Goal: Navigation & Orientation: Find specific page/section

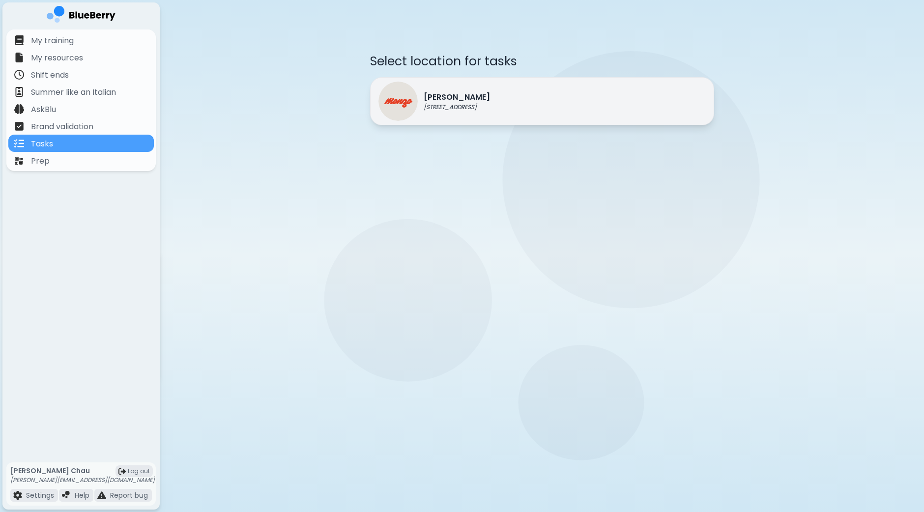
click at [490, 106] on p "[STREET_ADDRESS]" at bounding box center [457, 107] width 66 height 8
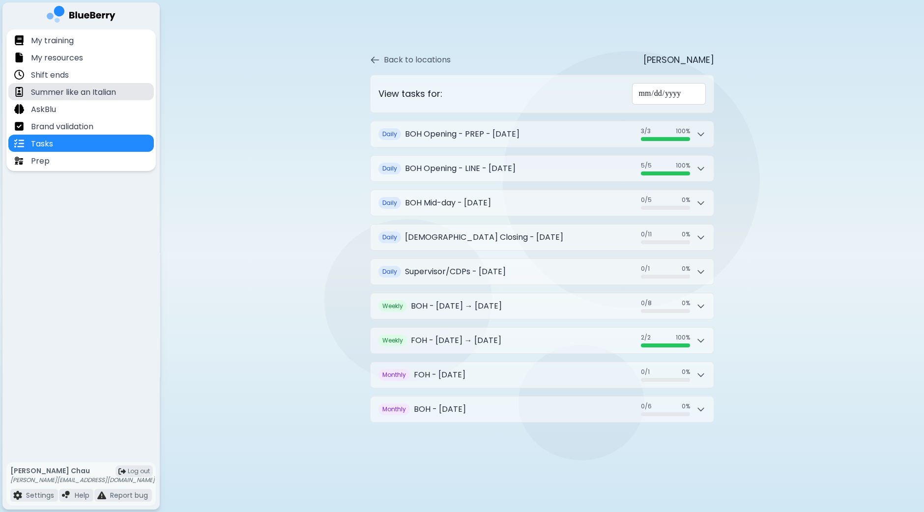
click at [100, 96] on p "Summer like an Italian" at bounding box center [73, 93] width 85 height 12
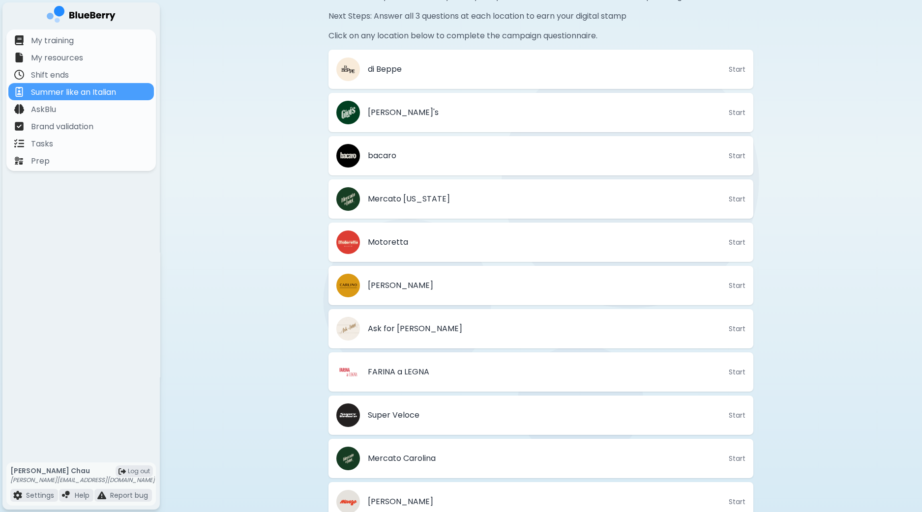
scroll to position [295, 0]
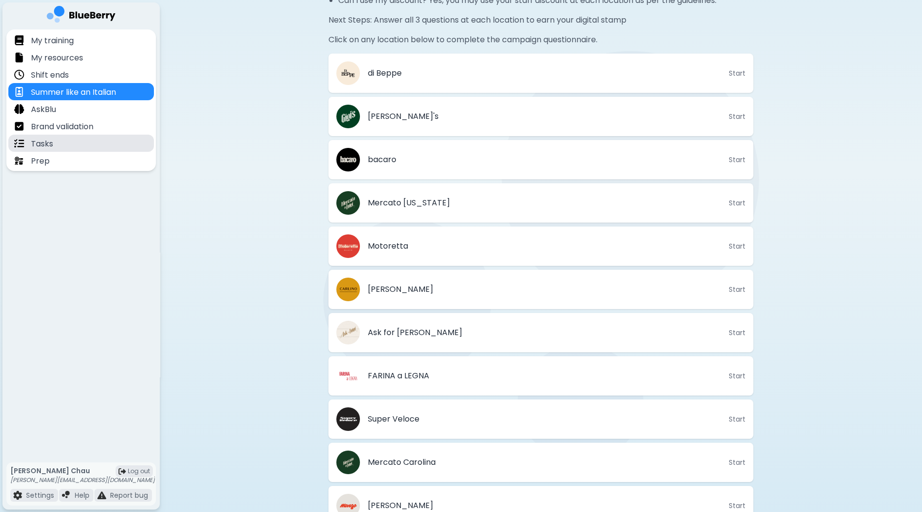
click at [47, 143] on p "Tasks" at bounding box center [42, 144] width 22 height 12
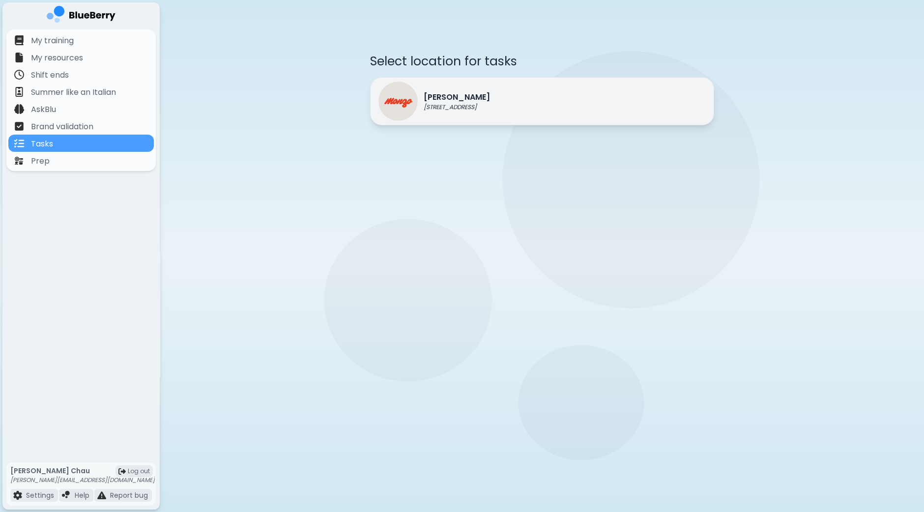
click at [483, 107] on p "1401 Granville St, Vancouver" at bounding box center [457, 107] width 66 height 8
